Goal: Find specific page/section: Find specific page/section

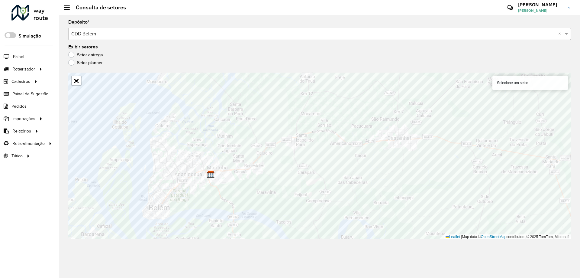
drag, startPoint x: 236, startPoint y: 9, endPoint x: 244, endPoint y: 4, distance: 9.2
click at [237, 10] on hb-header "Consulta de setores Críticas? Dúvidas? Elogios? Sugestões? Entre em contato con…" at bounding box center [319, 7] width 521 height 15
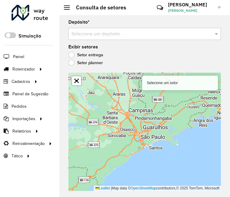
click at [129, 37] on input "text" at bounding box center [138, 34] width 134 height 7
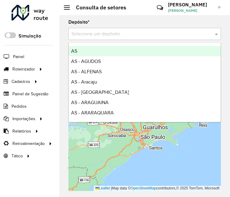
type input "*"
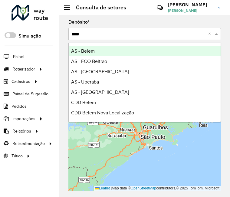
type input "*****"
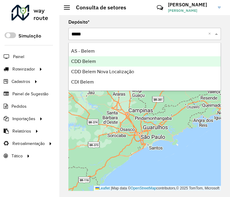
click at [148, 61] on div "CDD Belem" at bounding box center [145, 61] width 152 height 10
